Goal: Transaction & Acquisition: Subscribe to service/newsletter

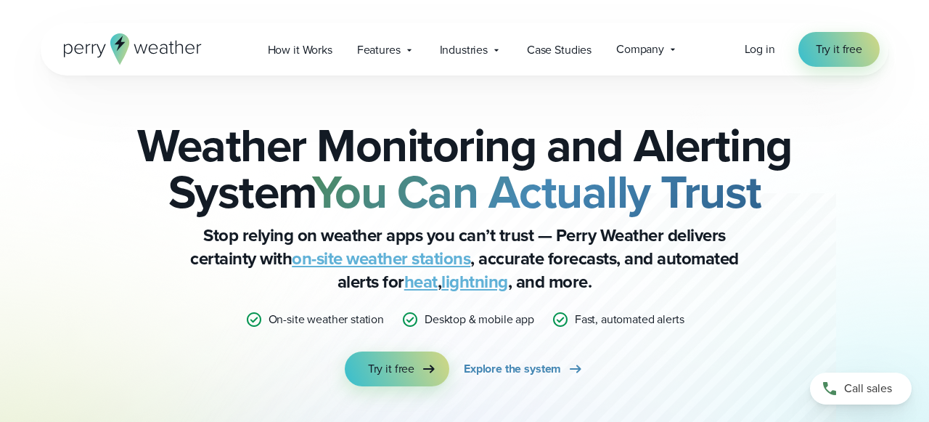
click at [744, 48] on div "Open Menu Log in Try it free How it Works" at bounding box center [465, 49] width 848 height 52
click at [756, 52] on span "Log in" at bounding box center [760, 49] width 30 height 17
click at [673, 51] on icon at bounding box center [673, 50] width 12 height 12
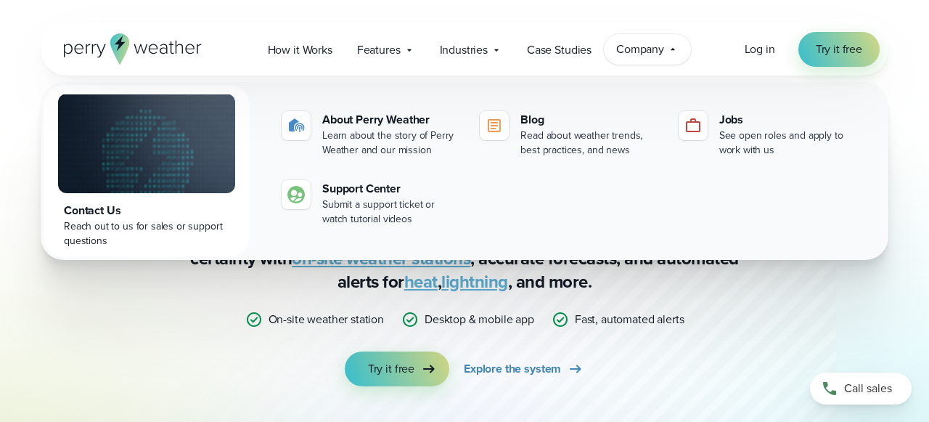
click at [124, 46] on icon at bounding box center [119, 48] width 19 height 31
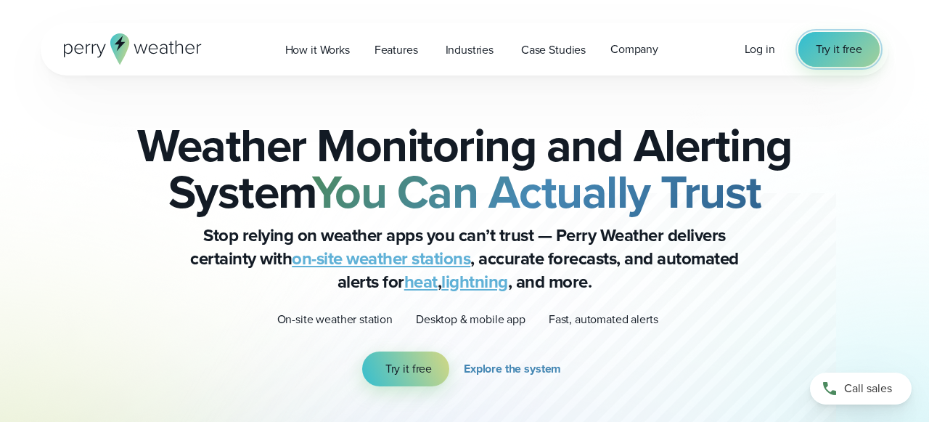
click at [834, 54] on span "Try it free" at bounding box center [839, 49] width 46 height 17
